Goal: Task Accomplishment & Management: Contribute content

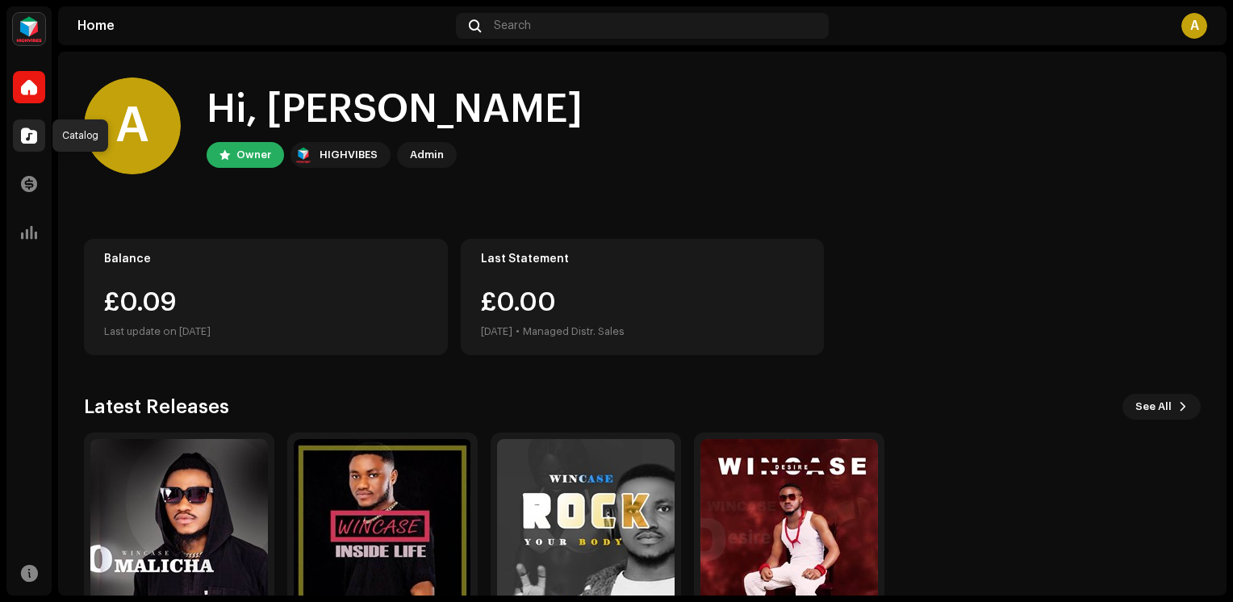
click at [29, 134] on span at bounding box center [29, 135] width 16 height 13
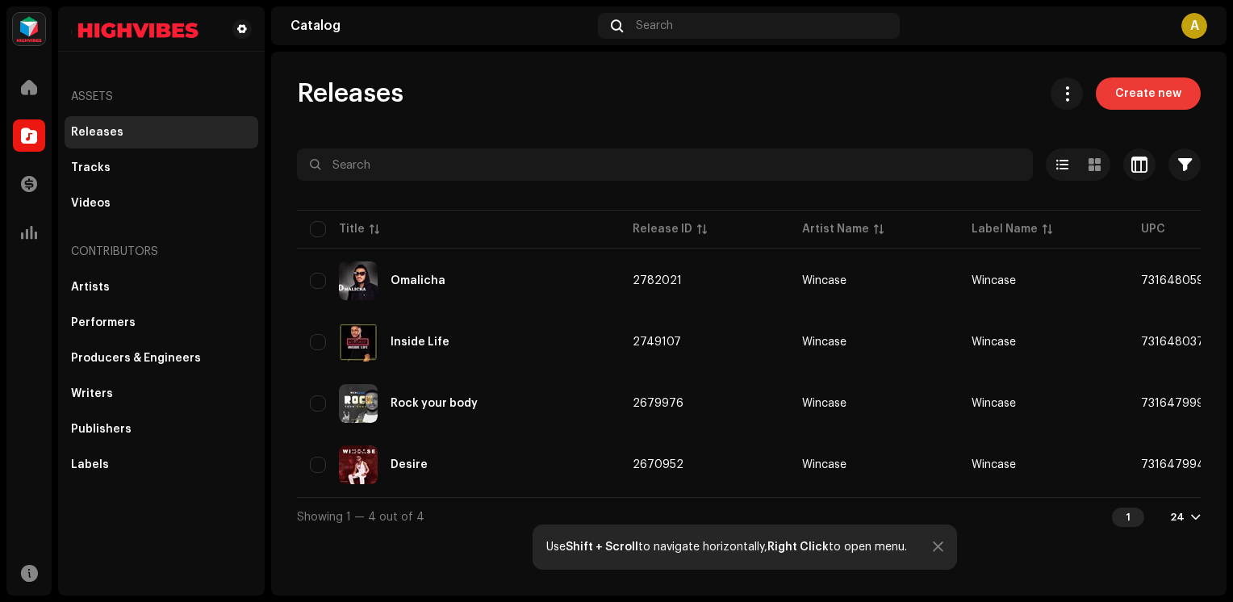
click at [1146, 98] on span "Create new" at bounding box center [1148, 93] width 66 height 32
click at [1200, 30] on div "A" at bounding box center [1194, 26] width 26 height 26
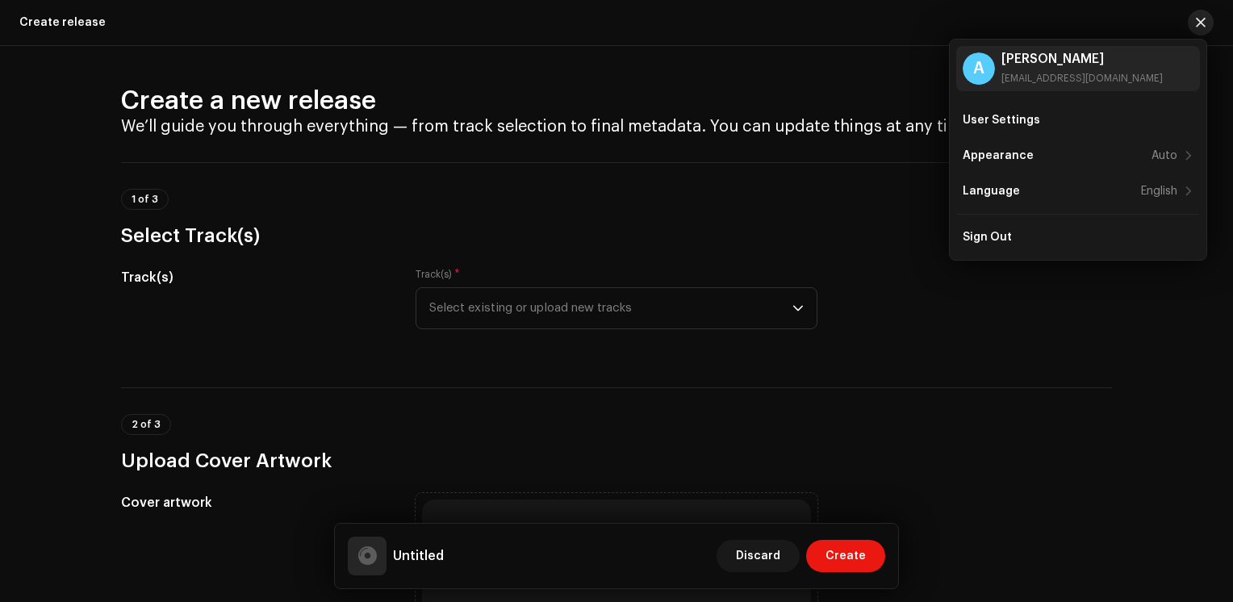
click at [1205, 21] on button "button" at bounding box center [1201, 23] width 26 height 26
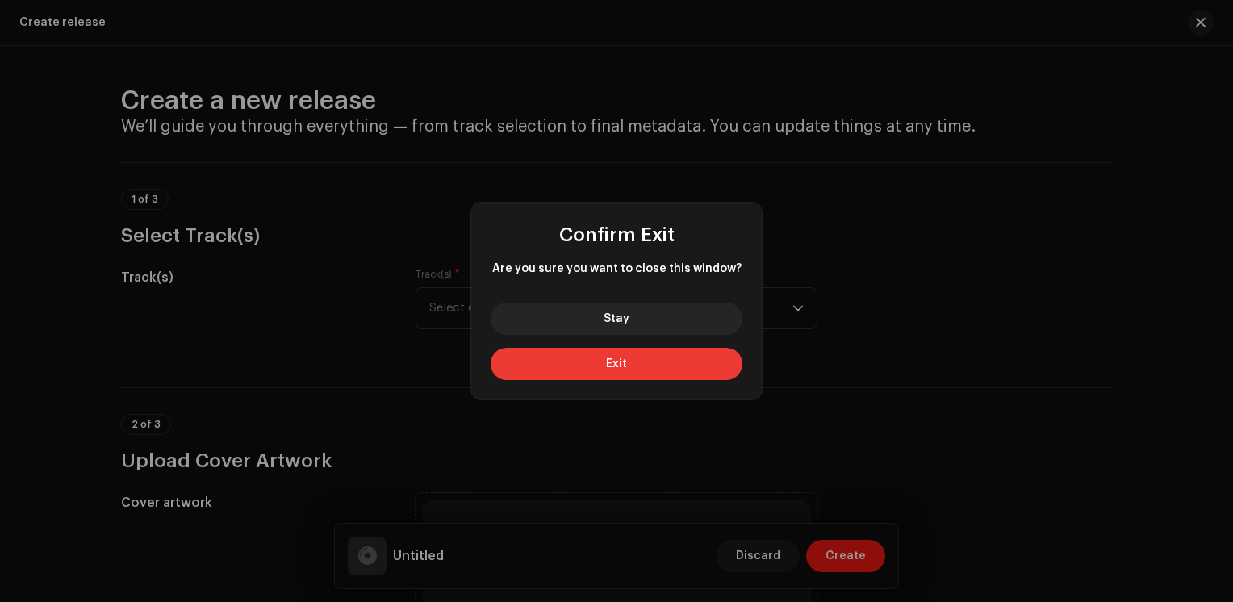
click at [689, 369] on button "Exit" at bounding box center [617, 364] width 252 height 32
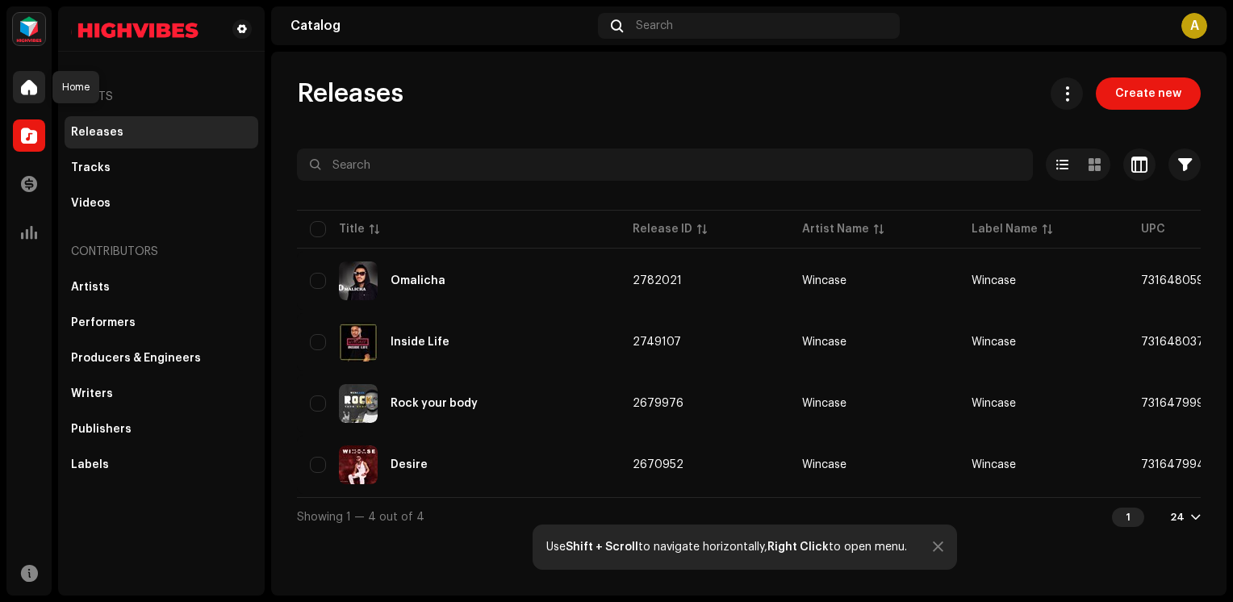
click at [24, 92] on span at bounding box center [29, 87] width 16 height 13
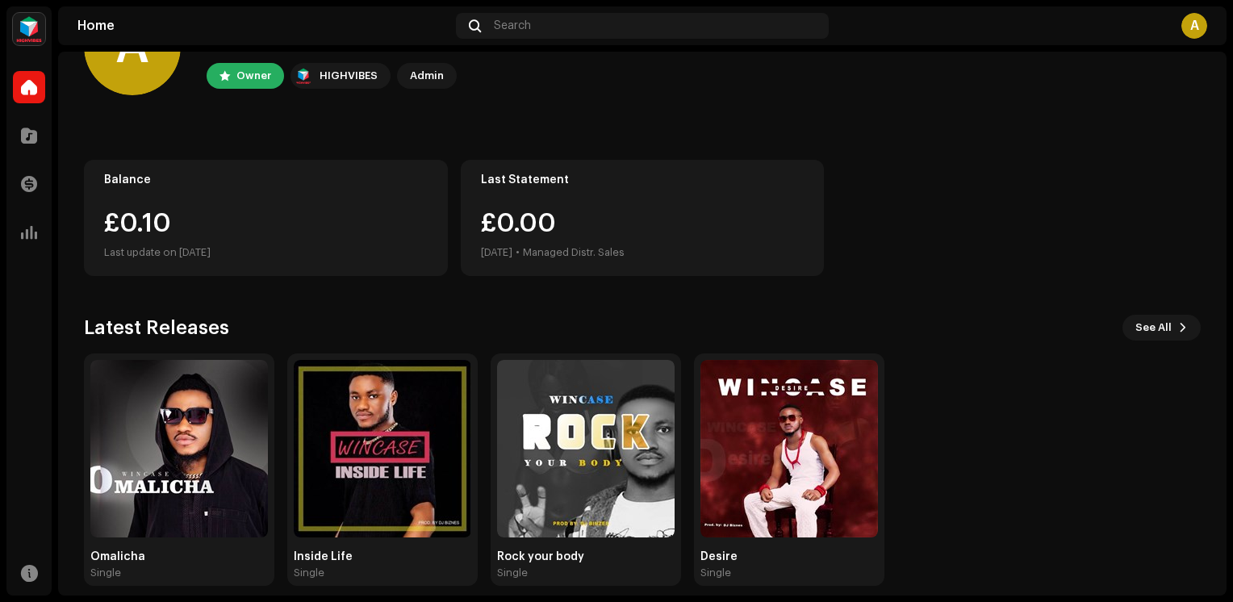
scroll to position [94, 0]
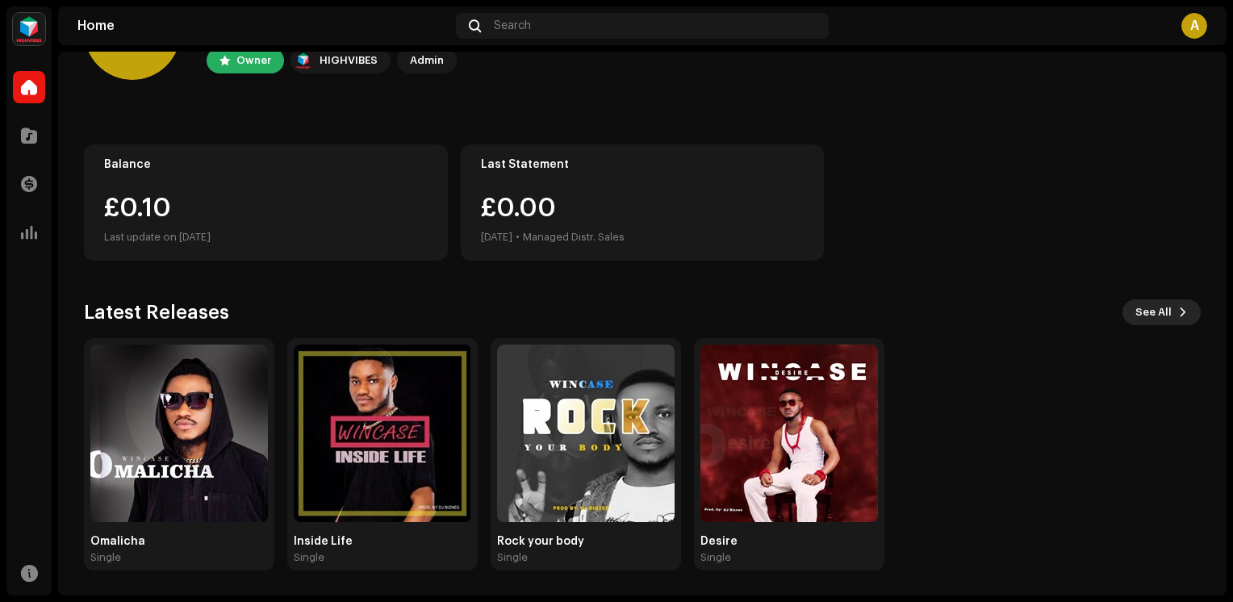
click at [1155, 306] on span "See All" at bounding box center [1153, 312] width 36 height 32
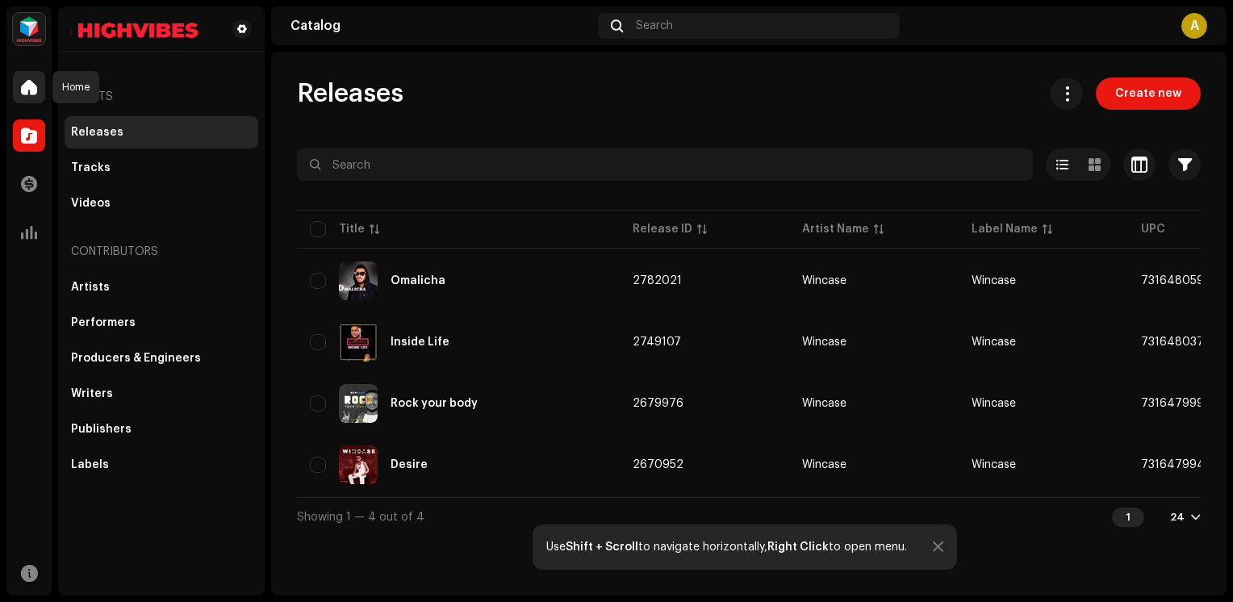
click at [39, 92] on div at bounding box center [29, 87] width 32 height 32
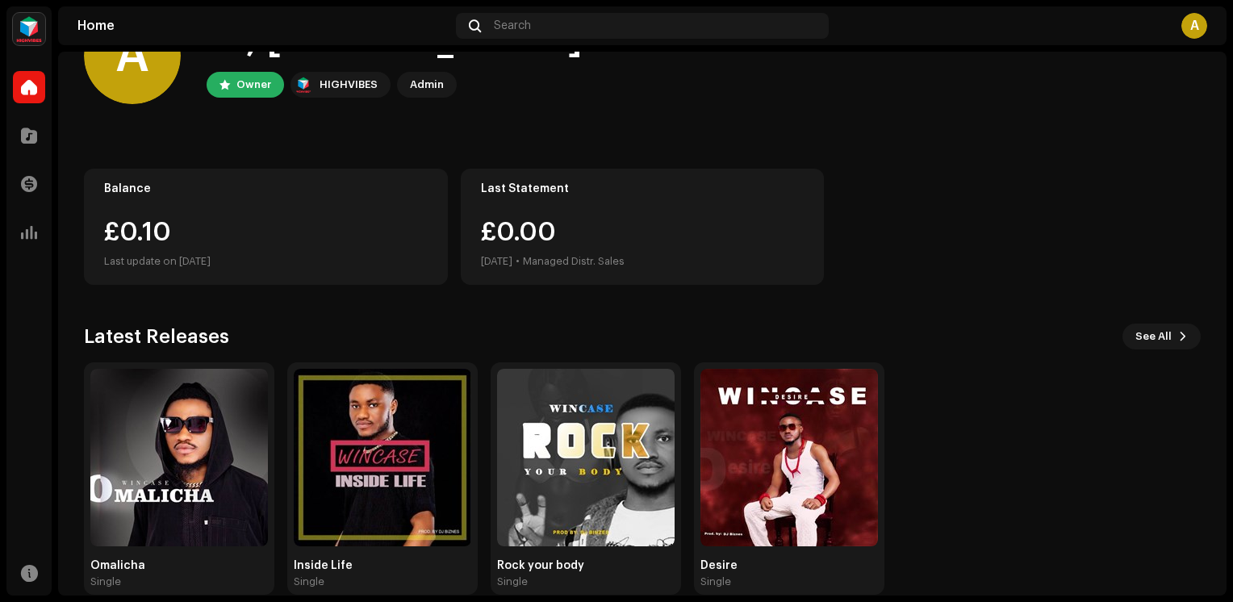
scroll to position [94, 0]
